Goal: Check status: Check status

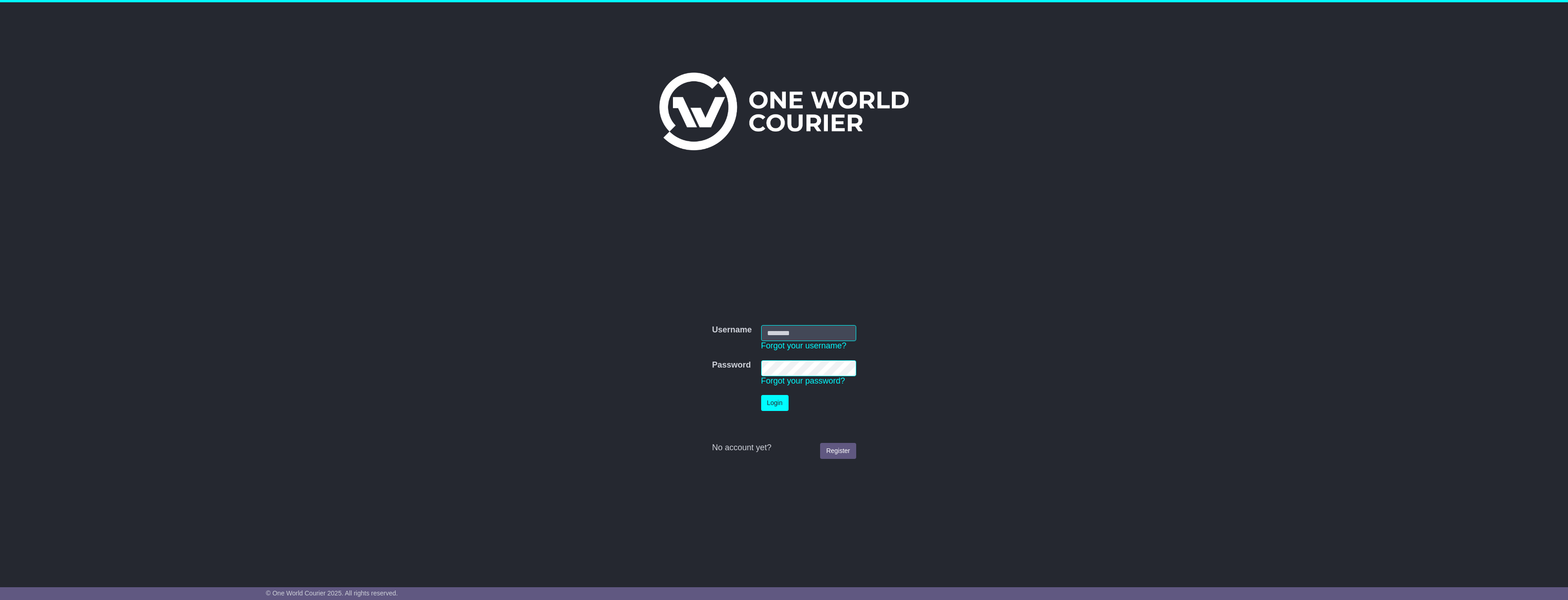
type input "**********"
click at [779, 408] on button "Login" at bounding box center [774, 403] width 27 height 16
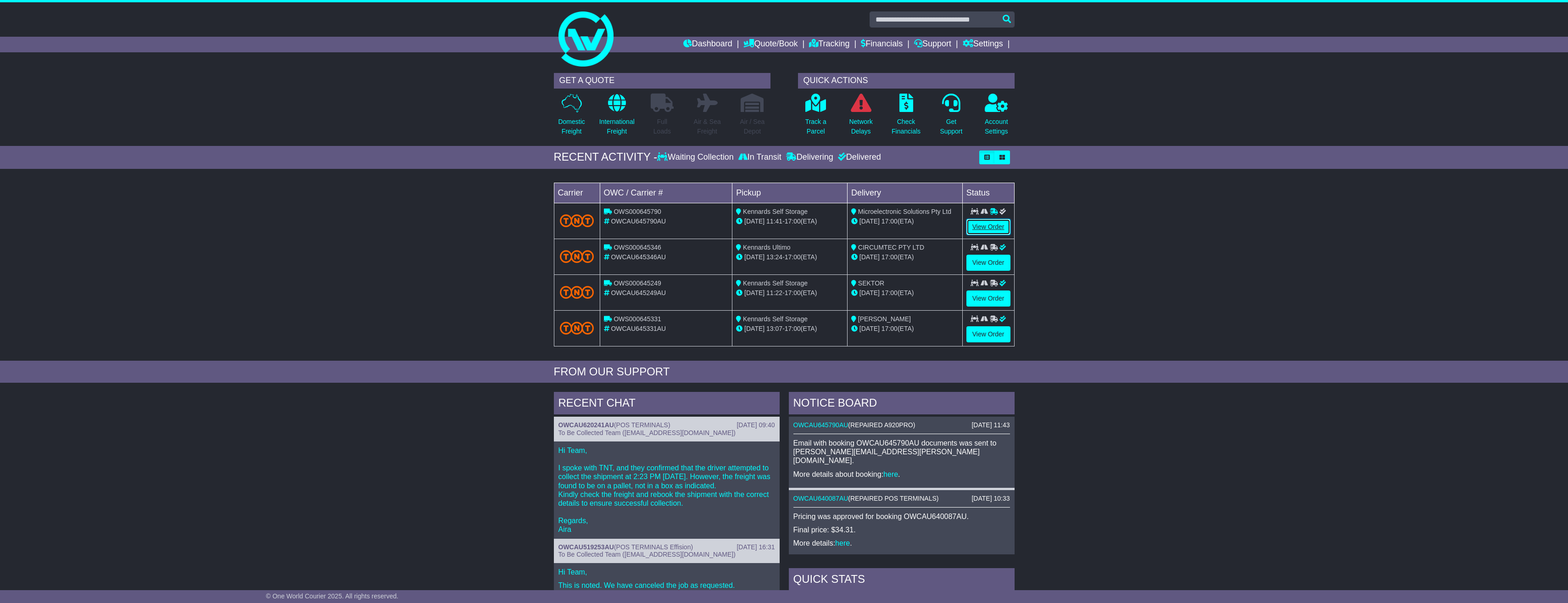
click at [987, 226] on link "View Order" at bounding box center [988, 227] width 44 height 16
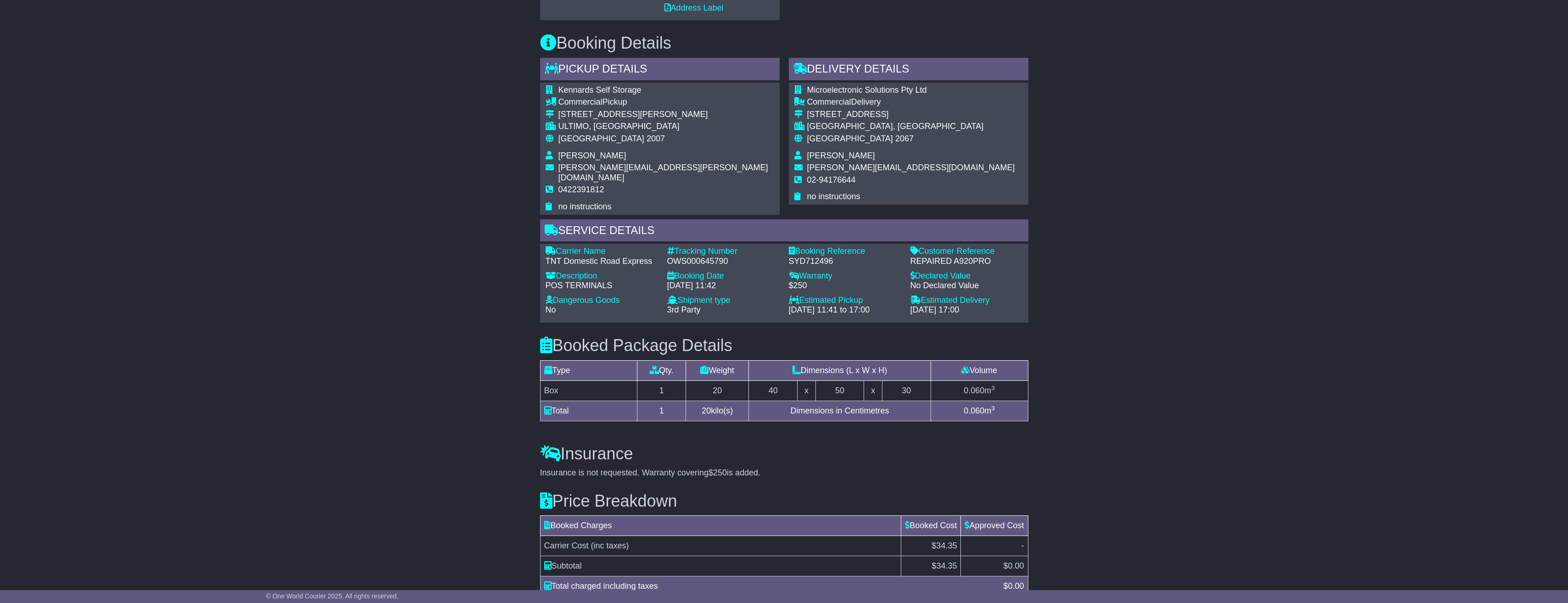
scroll to position [473, 0]
